Goal: Find specific fact: Find specific fact

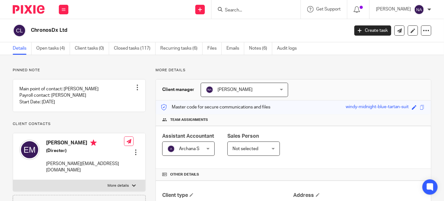
scroll to position [185, 0]
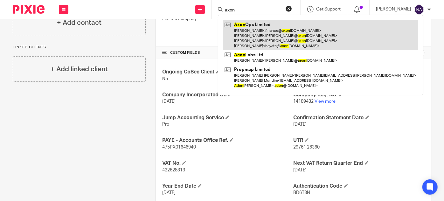
type input "axon"
click at [291, 33] on link at bounding box center [320, 35] width 195 height 30
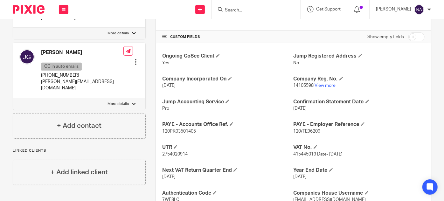
scroll to position [207, 0]
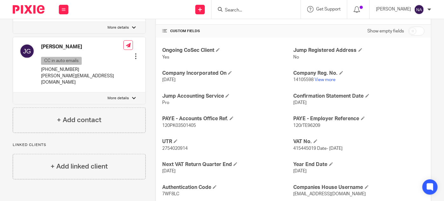
click at [300, 149] on span "415445019 Date- 13 MAY 2022" at bounding box center [318, 148] width 49 height 4
copy span "415445019"
